Goal: Task Accomplishment & Management: Use online tool/utility

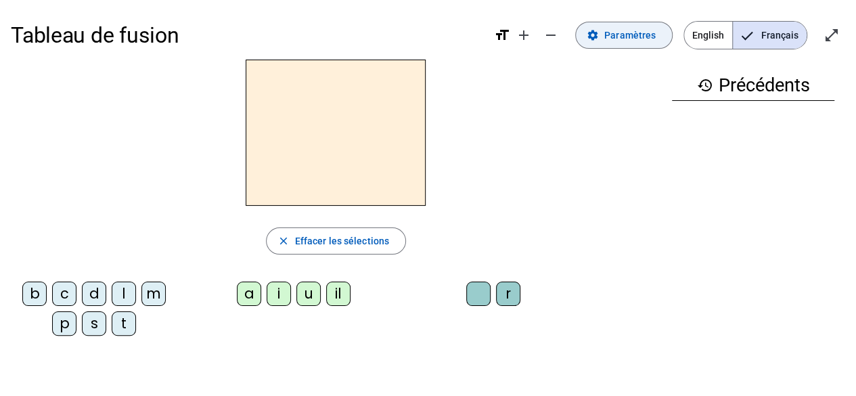
click at [624, 37] on span "Paramètres" at bounding box center [629, 35] width 51 height 16
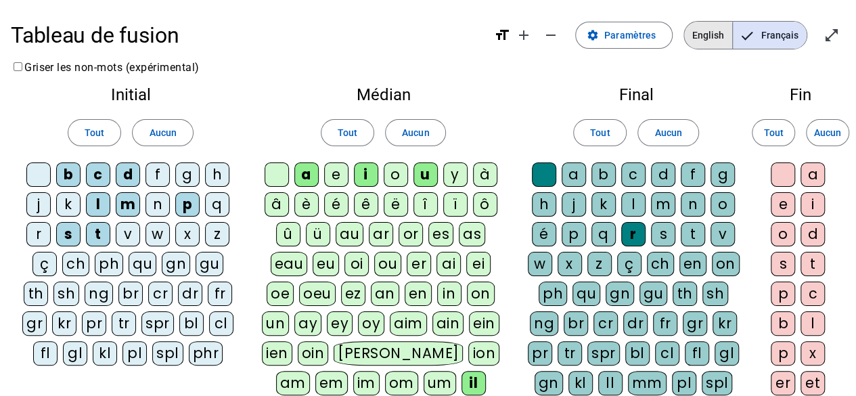
click at [708, 44] on span "English" at bounding box center [708, 35] width 48 height 27
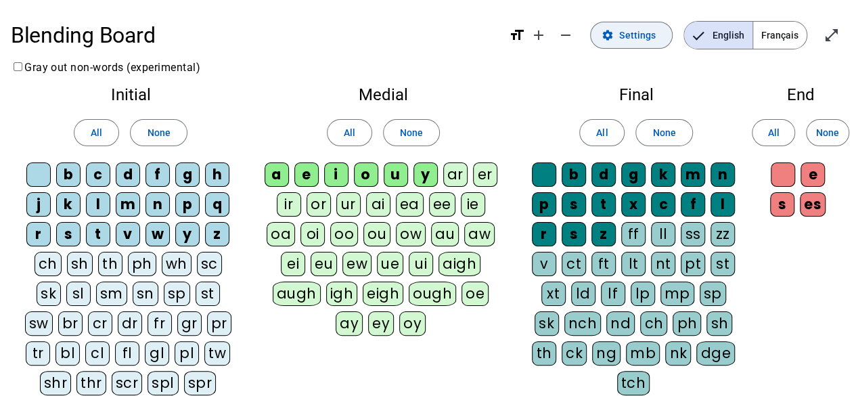
click at [648, 37] on span "Settings" at bounding box center [637, 35] width 37 height 16
click at [179, 128] on span at bounding box center [158, 132] width 55 height 32
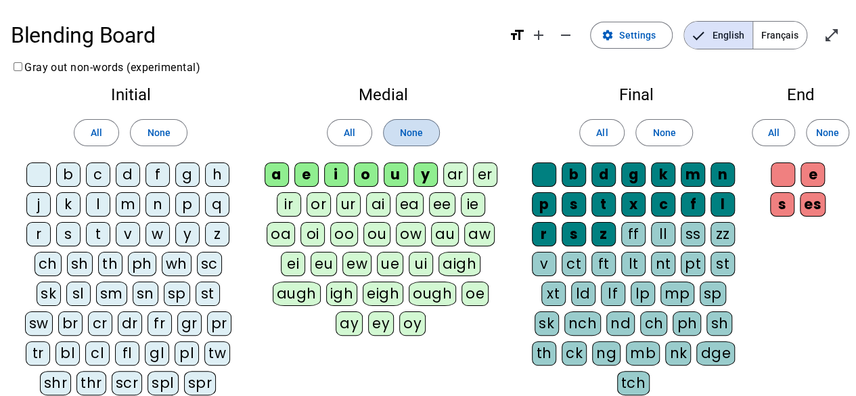
click at [417, 133] on span "None" at bounding box center [411, 132] width 23 height 16
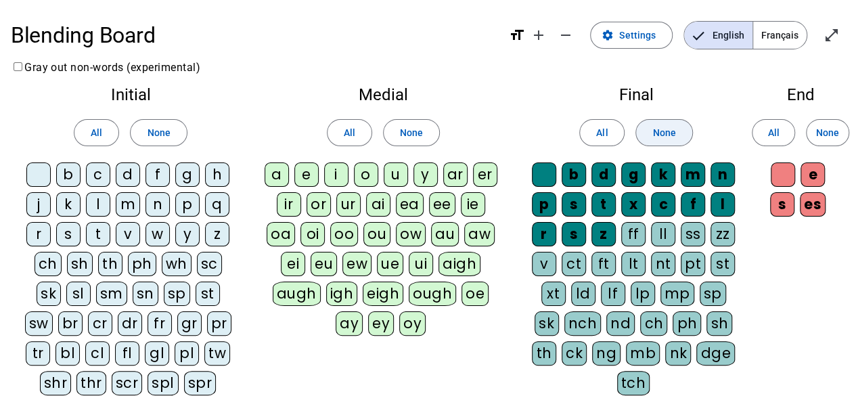
click at [675, 131] on span at bounding box center [663, 132] width 55 height 32
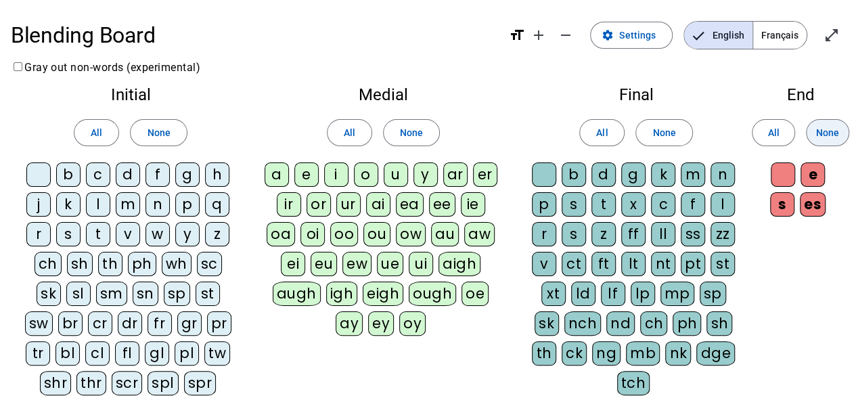
click at [836, 129] on span "None" at bounding box center [827, 132] width 23 height 16
click at [97, 169] on div "c" at bounding box center [98, 174] width 24 height 24
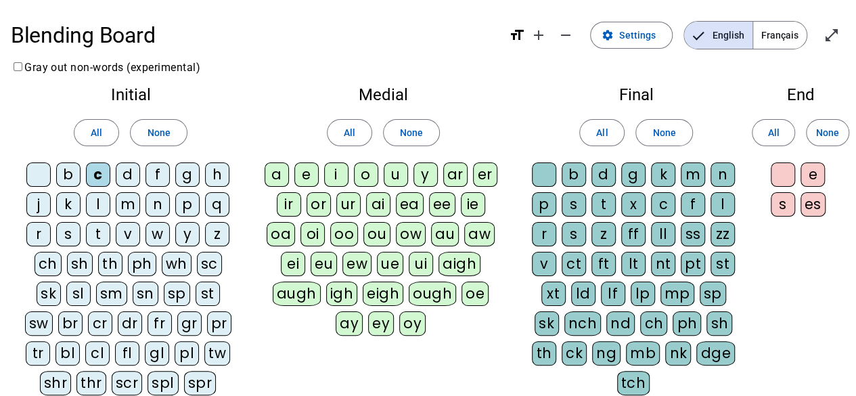
click at [367, 180] on div "o" at bounding box center [366, 174] width 24 height 24
click at [606, 177] on div "d" at bounding box center [603, 174] width 24 height 24
click at [720, 179] on div "n" at bounding box center [722, 174] width 24 height 24
click at [284, 173] on div "a" at bounding box center [277, 174] width 24 height 24
click at [692, 173] on div "m" at bounding box center [693, 174] width 24 height 24
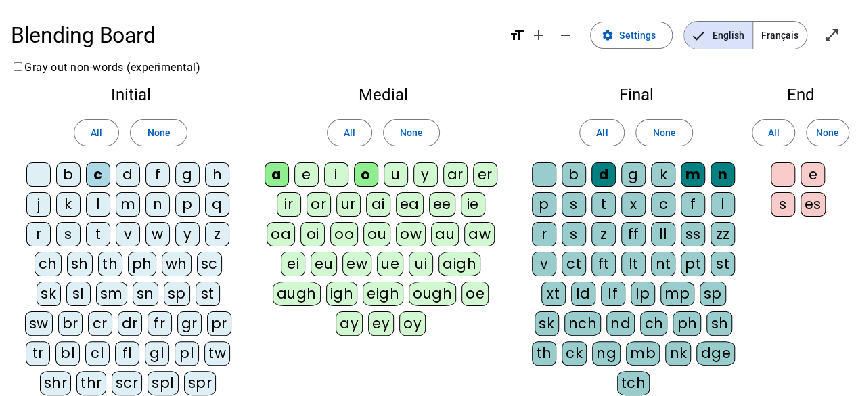
click at [96, 231] on div "t" at bounding box center [98, 234] width 24 height 24
click at [70, 237] on div "s" at bounding box center [68, 234] width 24 height 24
click at [336, 170] on div "i" at bounding box center [336, 174] width 24 height 24
click at [547, 210] on div "p" at bounding box center [544, 204] width 24 height 24
click at [605, 201] on div "t" at bounding box center [603, 204] width 24 height 24
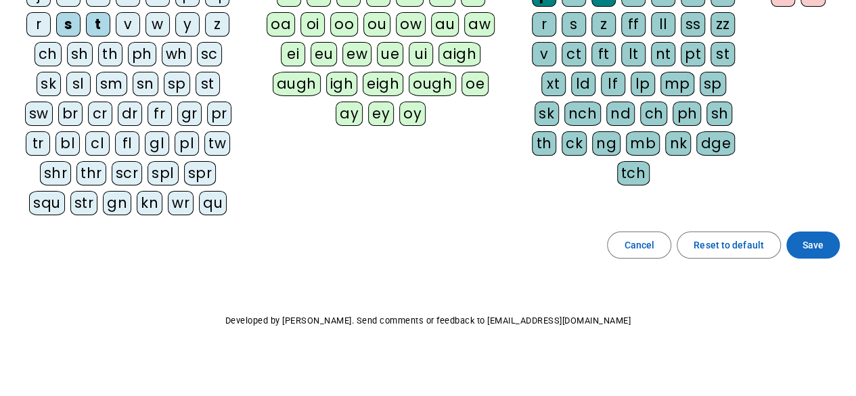
click at [812, 245] on span "Save" at bounding box center [812, 245] width 21 height 16
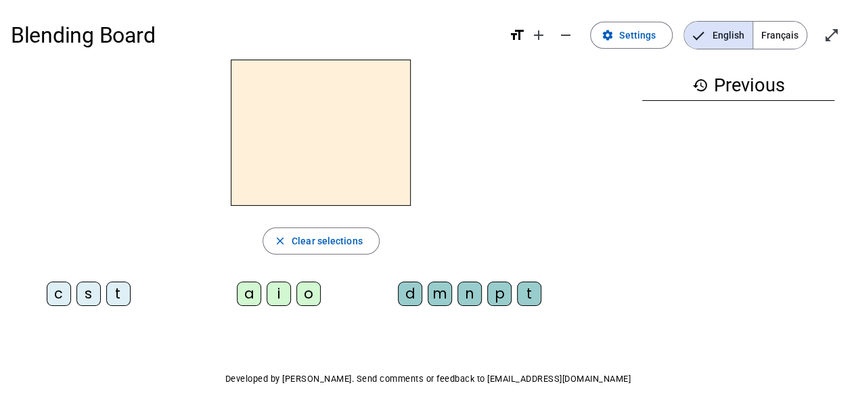
click at [51, 287] on div "c" at bounding box center [59, 293] width 24 height 24
click at [311, 294] on div "o" at bounding box center [308, 293] width 24 height 24
click at [411, 289] on div "d" at bounding box center [410, 293] width 24 height 24
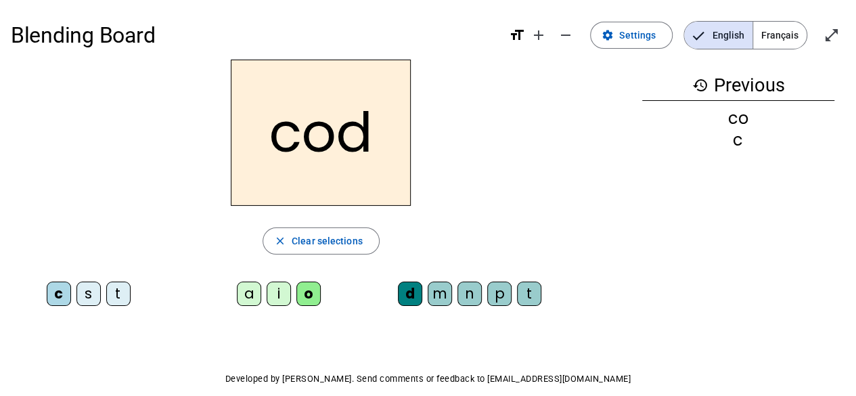
click at [470, 293] on div "n" at bounding box center [469, 293] width 24 height 24
click at [249, 298] on div "a" at bounding box center [249, 293] width 24 height 24
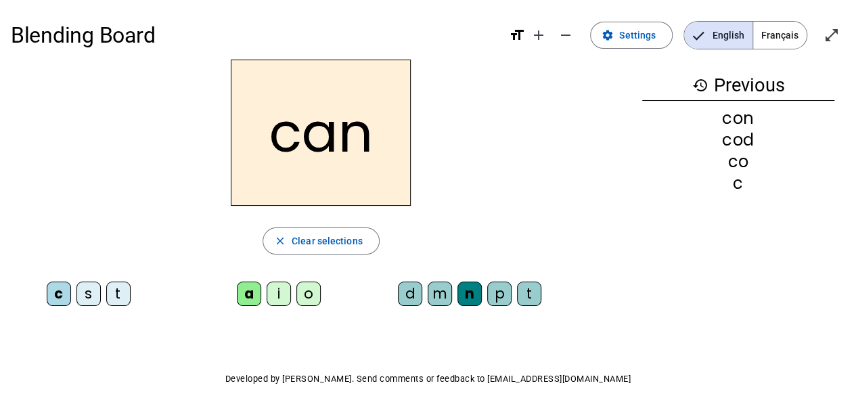
click at [438, 302] on div "m" at bounding box center [440, 293] width 24 height 24
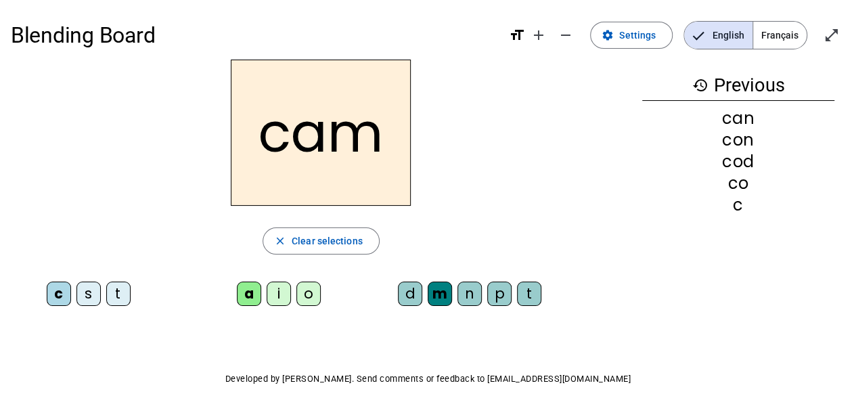
click at [129, 296] on div "t" at bounding box center [118, 293] width 24 height 24
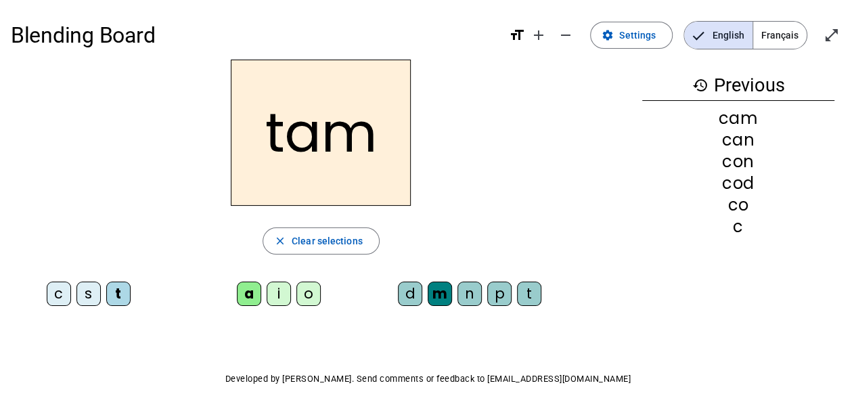
click at [93, 302] on div "s" at bounding box center [88, 293] width 24 height 24
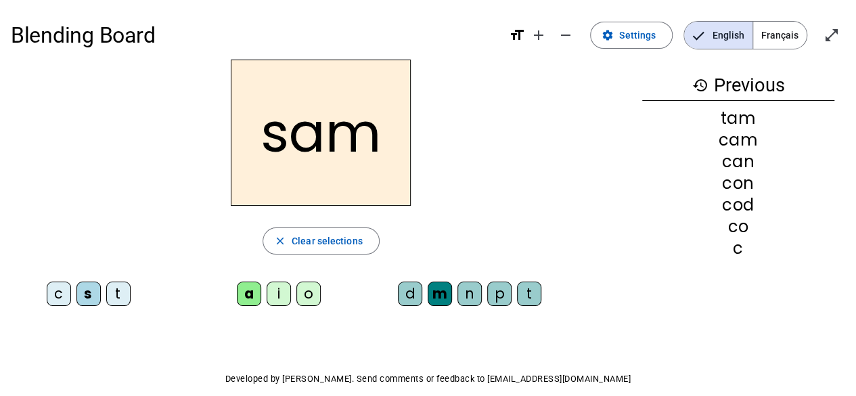
click at [283, 298] on div "i" at bounding box center [279, 293] width 24 height 24
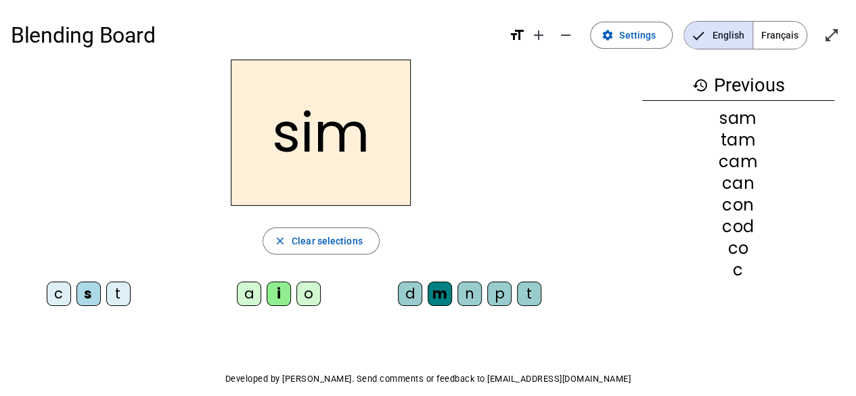
click at [115, 293] on div "t" at bounding box center [118, 293] width 24 height 24
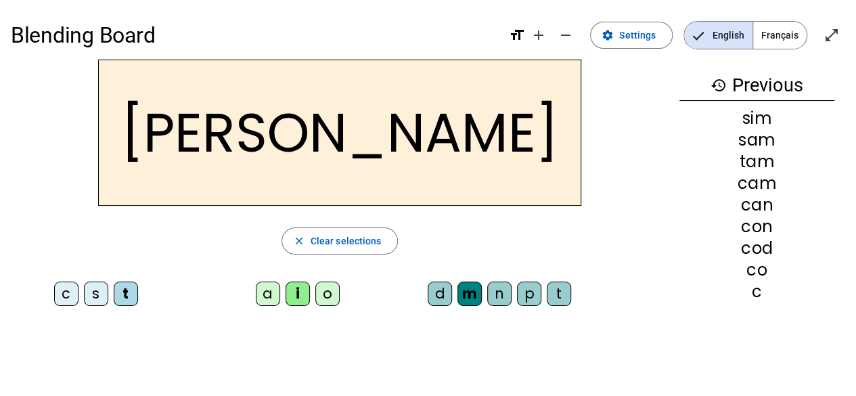
click at [315, 299] on div "o" at bounding box center [327, 293] width 24 height 24
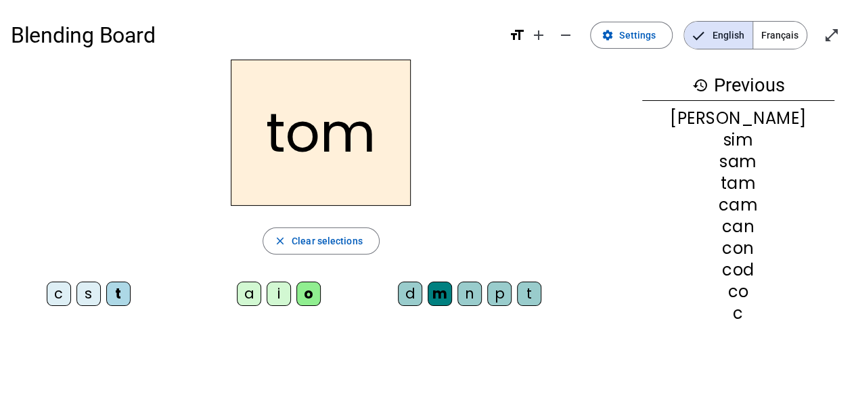
click at [501, 298] on div "p" at bounding box center [499, 293] width 24 height 24
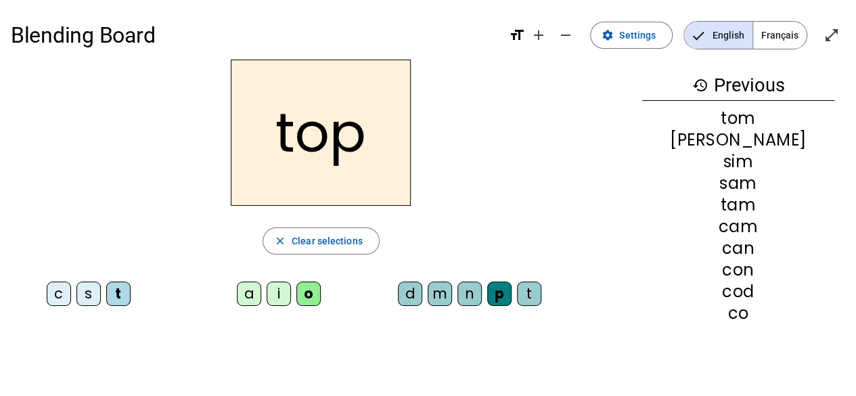
click at [55, 294] on div "c" at bounding box center [59, 293] width 24 height 24
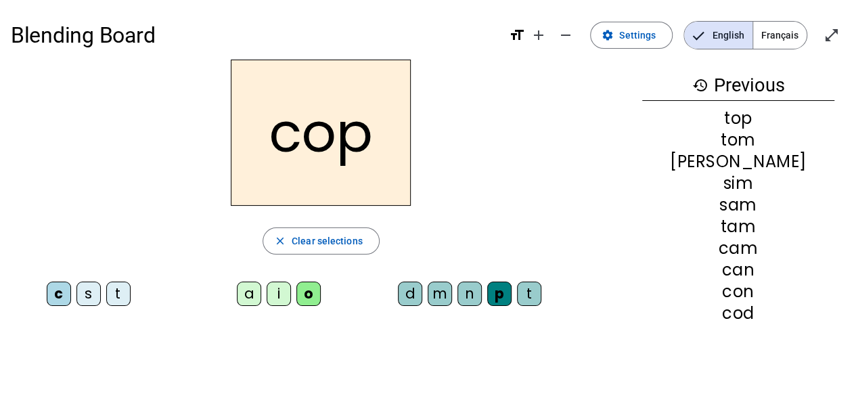
click at [250, 300] on div "a" at bounding box center [249, 293] width 24 height 24
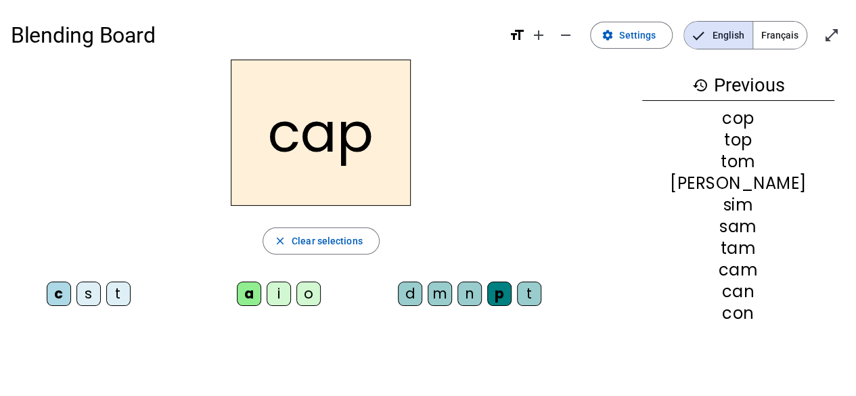
click at [537, 296] on div "t" at bounding box center [529, 293] width 24 height 24
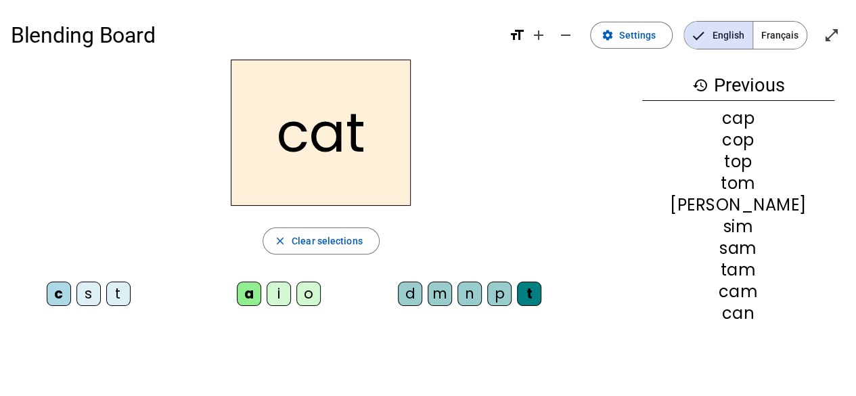
click at [318, 295] on div "o" at bounding box center [308, 293] width 24 height 24
